Goal: Task Accomplishment & Management: Manage account settings

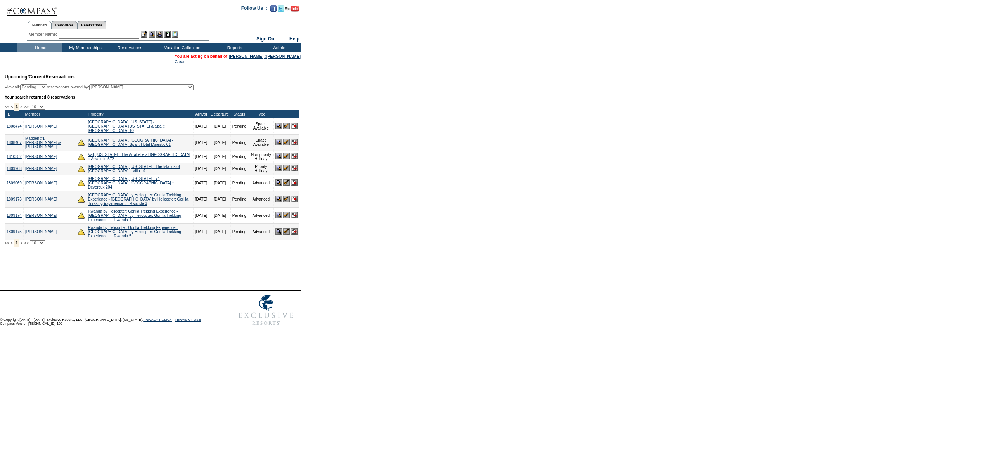
click at [117, 34] on input "text" at bounding box center [99, 35] width 81 height 8
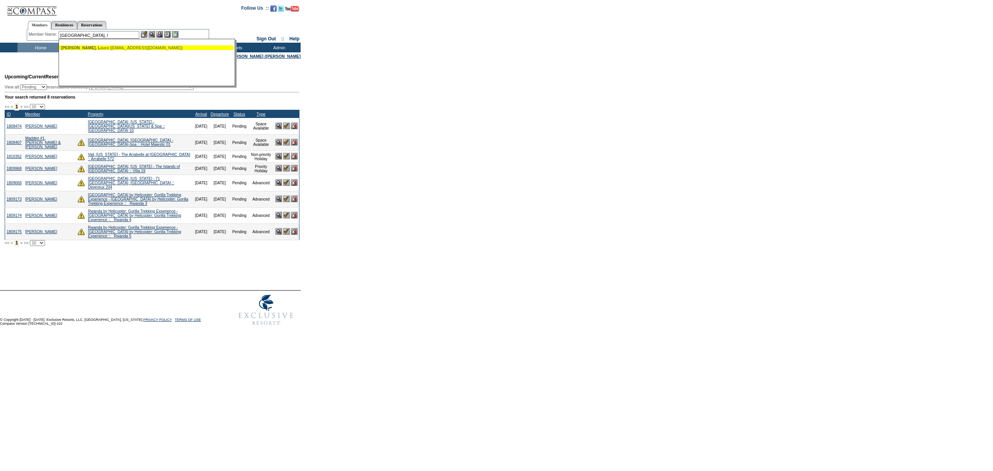
click at [129, 49] on div "[PERSON_NAME], L aura ([EMAIL_ADDRESS][DOMAIN_NAME])" at bounding box center [146, 47] width 171 height 5
type input "[PERSON_NAME] ([EMAIL_ADDRESS][DOMAIN_NAME])"
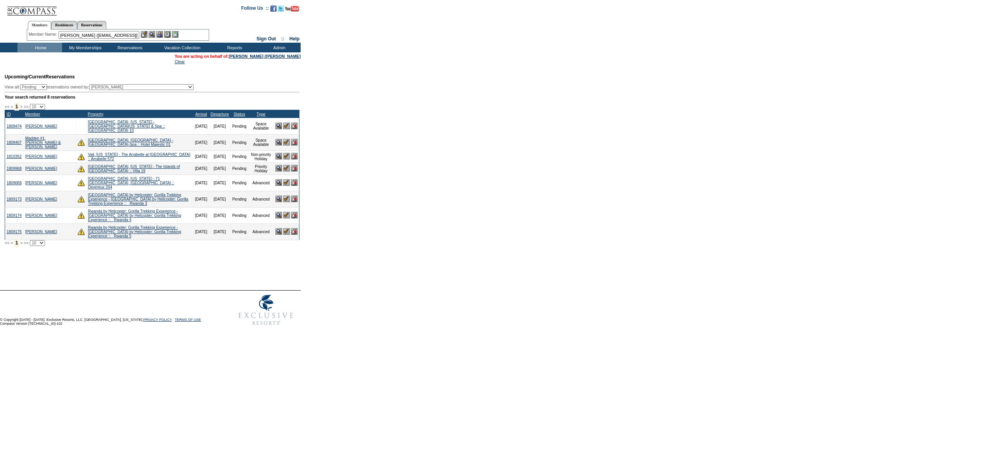
click at [162, 33] on img at bounding box center [159, 34] width 7 height 7
click at [153, 33] on img at bounding box center [152, 34] width 7 height 7
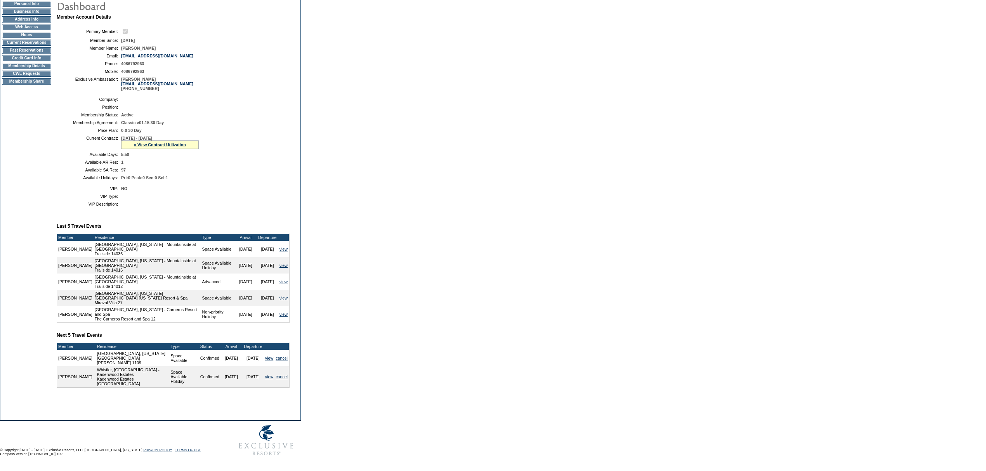
scroll to position [109, 0]
click at [168, 142] on link "» View Contract Utilization" at bounding box center [160, 144] width 52 height 5
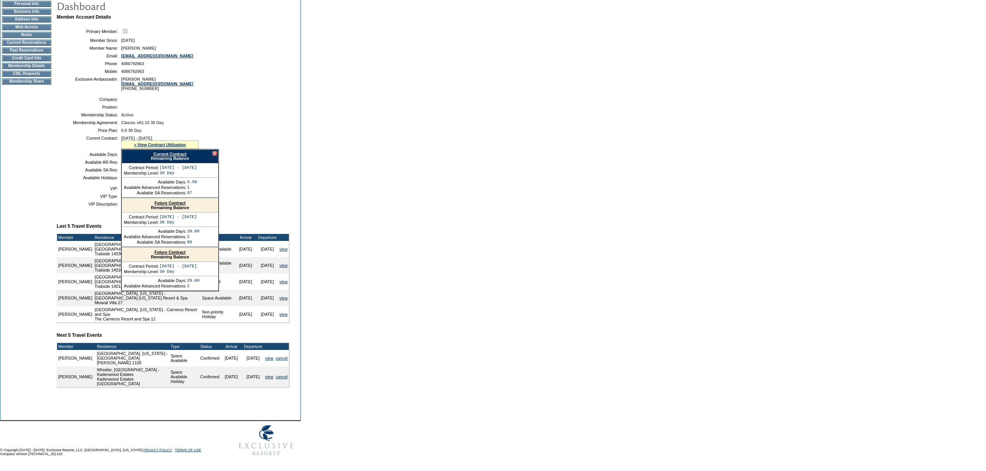
click at [165, 152] on link "Current Contract" at bounding box center [169, 154] width 33 height 5
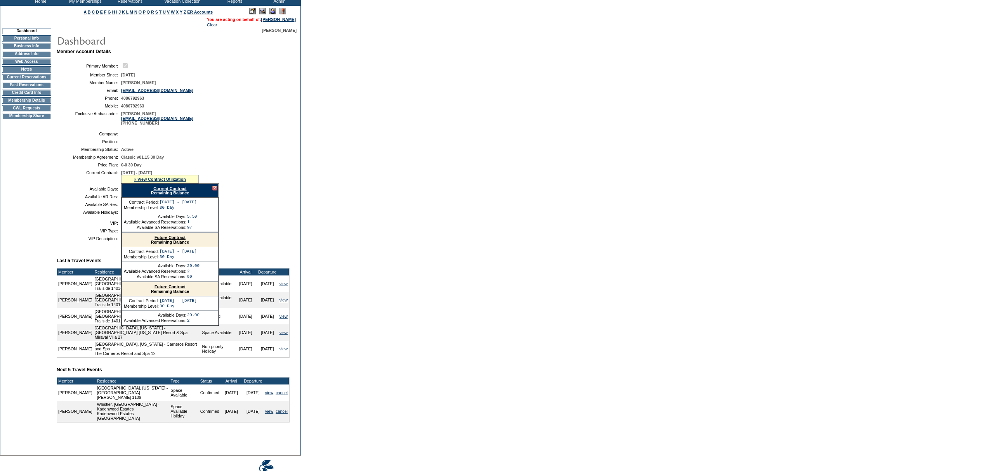
scroll to position [0, 0]
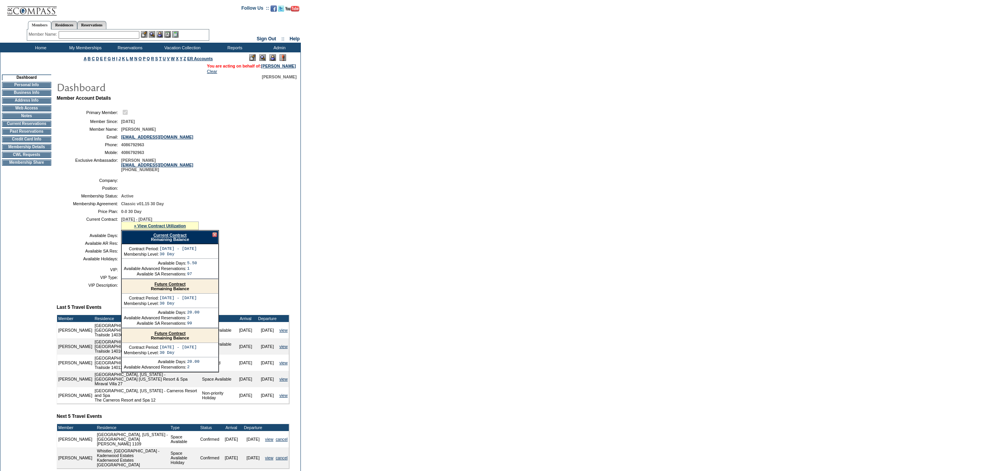
click at [213, 237] on div at bounding box center [214, 234] width 5 height 5
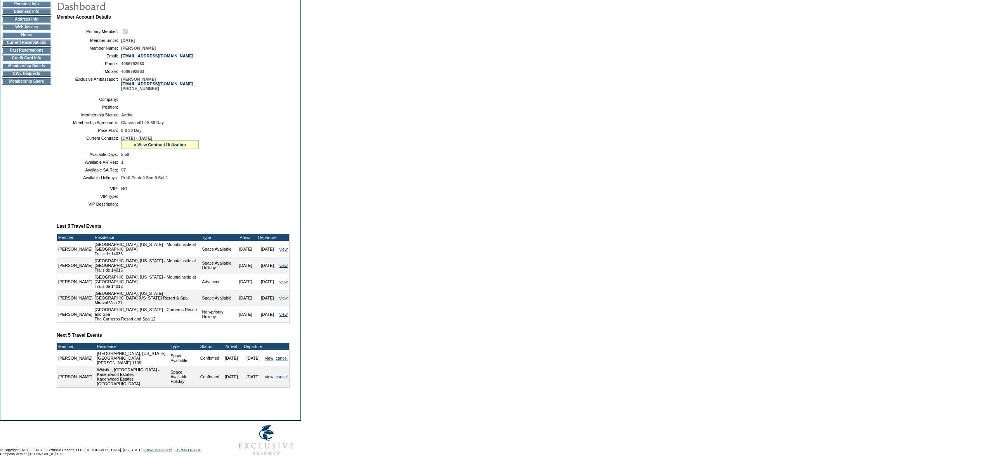
scroll to position [108, 0]
drag, startPoint x: 361, startPoint y: 305, endPoint x: 402, endPoint y: 309, distance: 42.2
click at [402, 309] on form "Follow Us ::" at bounding box center [493, 189] width 986 height 541
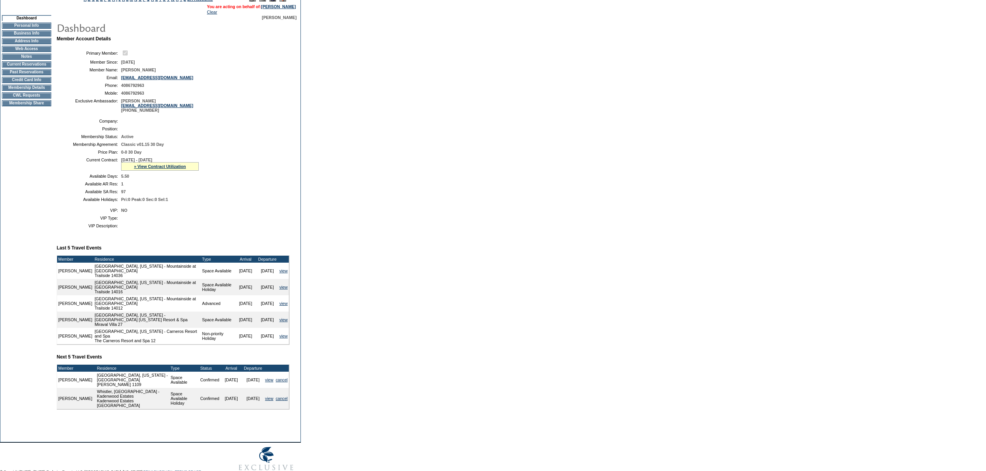
scroll to position [0, 0]
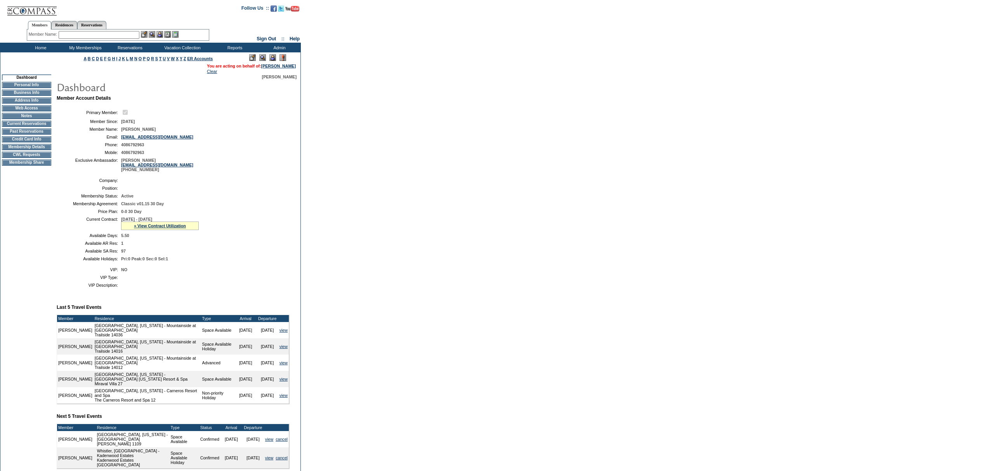
click at [41, 44] on td "Home" at bounding box center [39, 48] width 45 height 10
